Goal: Navigation & Orientation: Find specific page/section

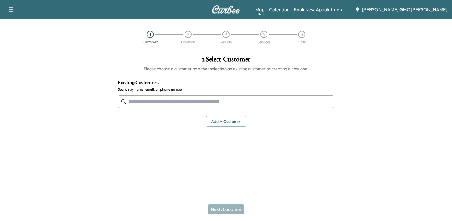
click at [289, 12] on link "Calendar" at bounding box center [279, 9] width 20 height 7
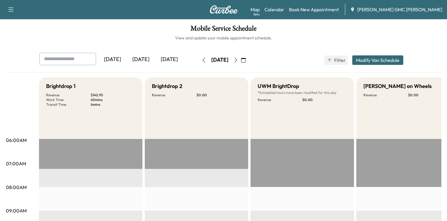
click at [238, 58] on icon "button" at bounding box center [236, 60] width 5 height 5
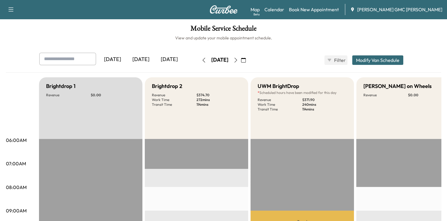
click at [238, 61] on icon "button" at bounding box center [236, 60] width 5 height 5
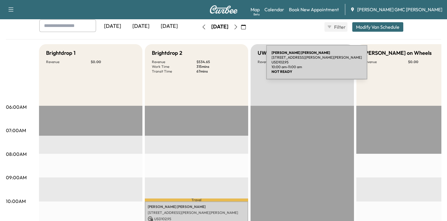
scroll to position [30, 0]
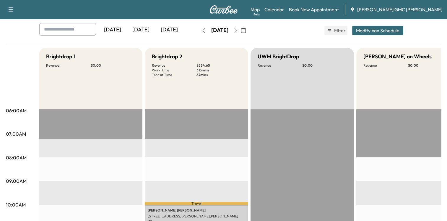
click at [202, 31] on icon "button" at bounding box center [204, 30] width 5 height 5
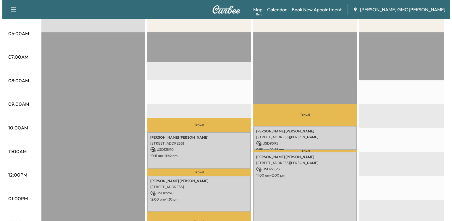
scroll to position [118, 0]
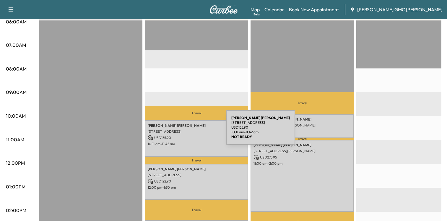
click at [182, 130] on p "[STREET_ADDRESS]" at bounding box center [197, 131] width 98 height 5
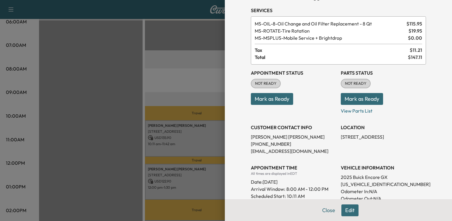
scroll to position [30, 0]
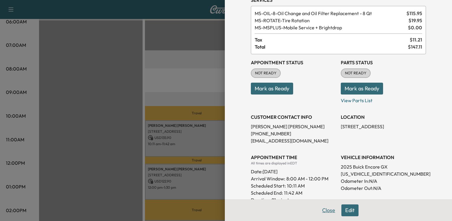
click at [325, 214] on button "Close" at bounding box center [328, 210] width 21 height 12
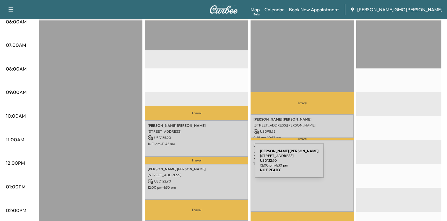
click at [210, 129] on p "[STREET_ADDRESS]" at bounding box center [197, 131] width 98 height 5
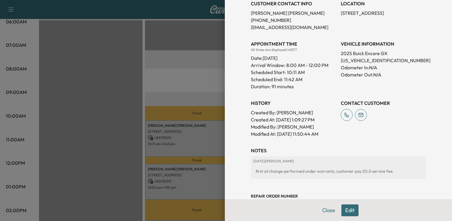
scroll to position [132, 0]
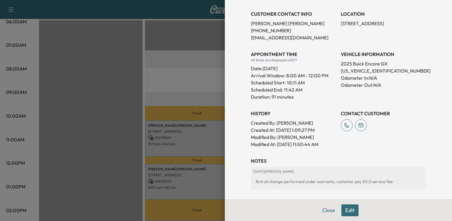
click at [151, 103] on div at bounding box center [226, 110] width 452 height 221
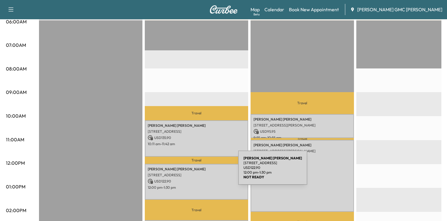
click at [194, 173] on p "[STREET_ADDRESS]" at bounding box center [197, 174] width 98 height 5
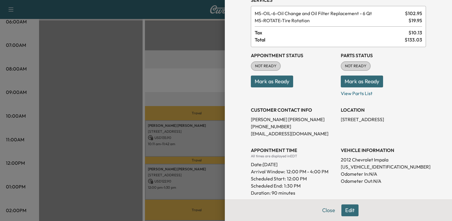
scroll to position [0, 0]
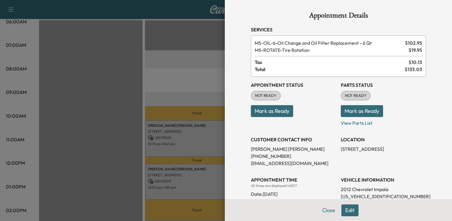
drag, startPoint x: 334, startPoint y: 148, endPoint x: 417, endPoint y: 153, distance: 83.3
click at [417, 153] on div "Appointment Status NOT READY Mark as Ready Parts Status NOT READY Mark as Ready…" at bounding box center [338, 168] width 175 height 182
copy p "[STREET_ADDRESS]"
click at [318, 57] on div "MS-OIL-6 - Oil Change and Oil Filter Replacement - 6 Qt $ 102.95 MS-ROTATE - Ti…" at bounding box center [338, 55] width 175 height 41
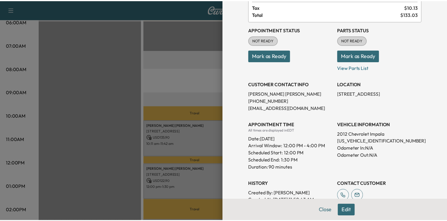
scroll to position [59, 0]
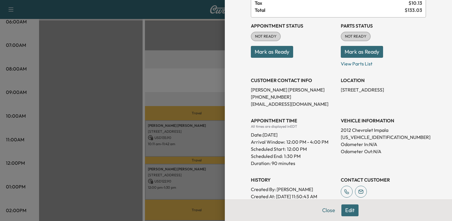
click at [176, 126] on div at bounding box center [226, 110] width 452 height 221
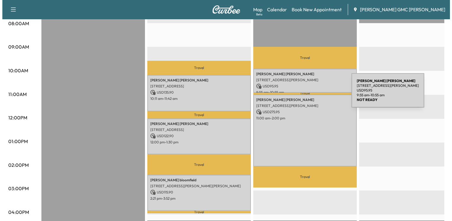
scroll to position [177, 0]
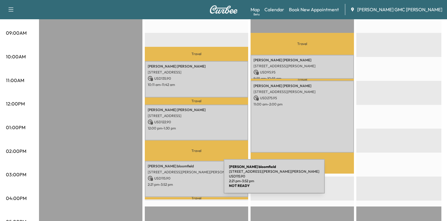
click at [179, 182] on p "2:21 pm - 3:52 pm" at bounding box center [197, 184] width 98 height 5
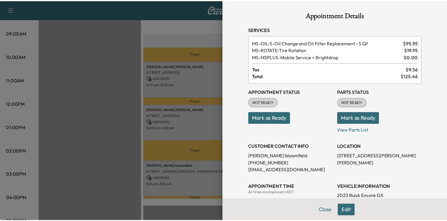
scroll to position [0, 0]
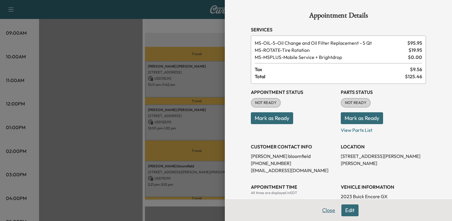
click at [319, 212] on button "Close" at bounding box center [328, 210] width 21 height 12
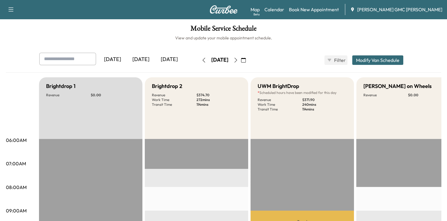
click at [238, 61] on icon "button" at bounding box center [236, 60] width 5 height 5
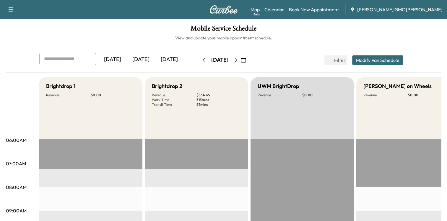
click at [202, 61] on icon "button" at bounding box center [204, 60] width 5 height 5
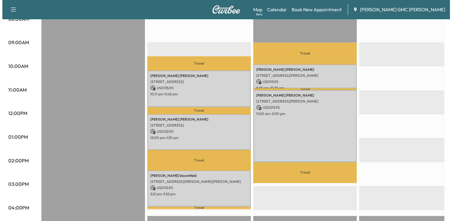
scroll to position [207, 0]
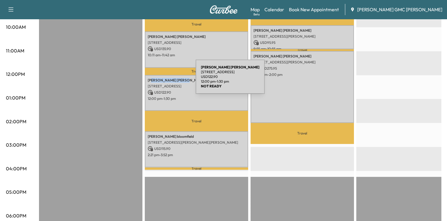
drag, startPoint x: 171, startPoint y: 77, endPoint x: 151, endPoint y: 80, distance: 19.5
click at [151, 80] on p "[PERSON_NAME]" at bounding box center [197, 80] width 98 height 5
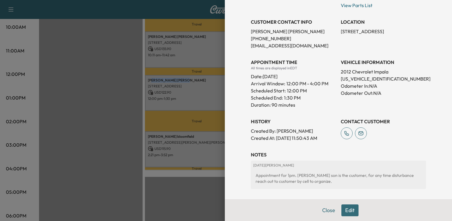
scroll to position [118, 0]
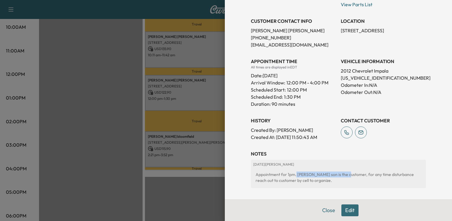
drag, startPoint x: 291, startPoint y: 172, endPoint x: 337, endPoint y: 175, distance: 46.2
click at [337, 175] on div "Appointment for 1pm. [PERSON_NAME] son is the customer, for any time disturbanc…" at bounding box center [338, 177] width 170 height 17
drag, startPoint x: 337, startPoint y: 175, endPoint x: 298, endPoint y: 141, distance: 51.5
click at [298, 144] on div "Appointment Details Services MS-OIL-6 - Oil Change and Oil Filter Replacement -…" at bounding box center [338, 55] width 189 height 346
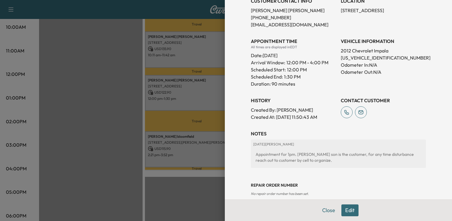
scroll to position [147, 0]
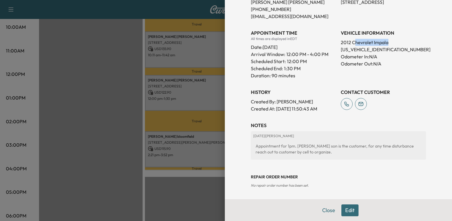
drag, startPoint x: 349, startPoint y: 41, endPoint x: 388, endPoint y: 41, distance: 38.7
click at [388, 41] on p "2012 Chevrolet Impala" at bounding box center [383, 42] width 85 height 7
drag, startPoint x: 388, startPoint y: 41, endPoint x: 388, endPoint y: 70, distance: 28.4
click at [388, 70] on div "VEHICLE INFORMATION 2012 Chevrolet Impala [US_VEHICLE_IDENTIFICATION_NUMBER] Od…" at bounding box center [383, 52] width 85 height 54
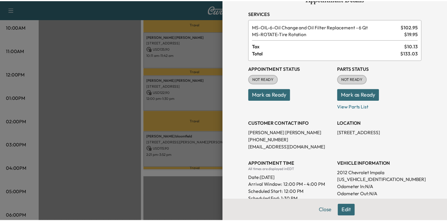
scroll to position [30, 0]
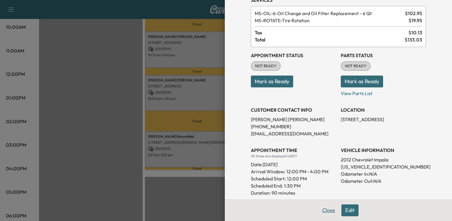
click at [318, 211] on button "Close" at bounding box center [328, 210] width 21 height 12
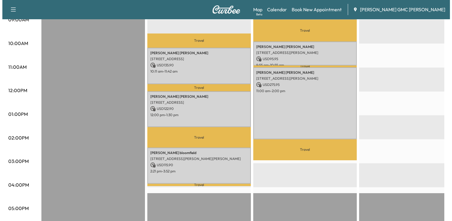
scroll to position [177, 0]
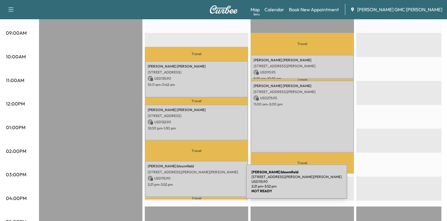
click at [202, 185] on div "[PERSON_NAME] [STREET_ADDRESS][PERSON_NAME][PERSON_NAME] USD 115.90 2:21 pm - 3…" at bounding box center [196, 179] width 103 height 36
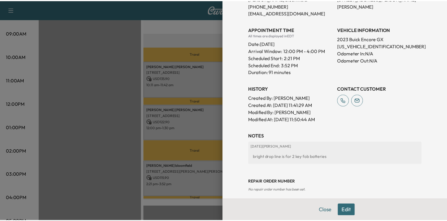
scroll to position [162, 0]
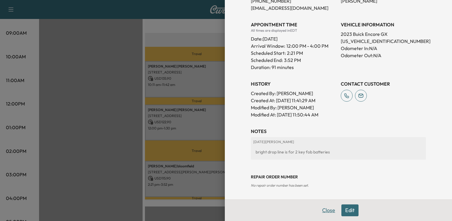
click at [325, 209] on button "Close" at bounding box center [328, 210] width 21 height 12
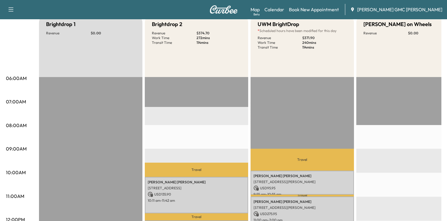
scroll to position [59, 0]
